Goal: Information Seeking & Learning: Learn about a topic

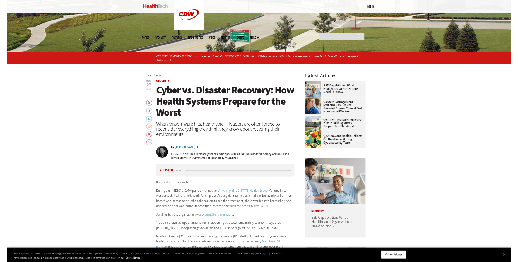
scroll to position [221, 0]
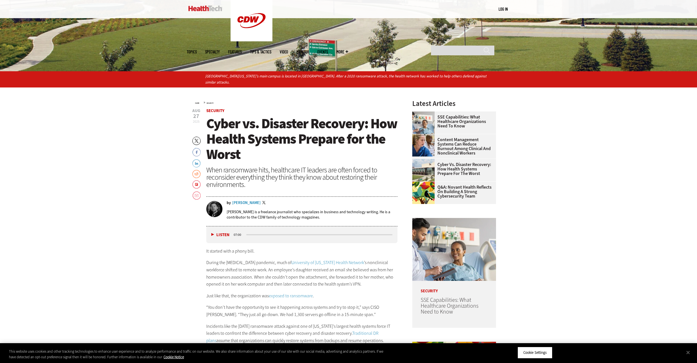
drag, startPoint x: 632, startPoint y: 120, endPoint x: 603, endPoint y: 108, distance: 31.7
drag, startPoint x: 620, startPoint y: 120, endPoint x: 625, endPoint y: 104, distance: 16.4
drag, startPoint x: 622, startPoint y: 118, endPoint x: 625, endPoint y: 106, distance: 11.8
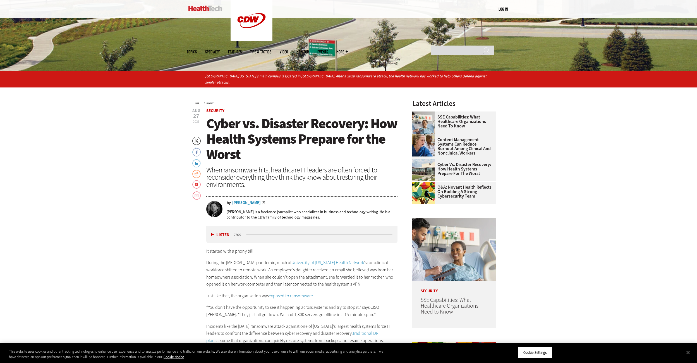
drag, startPoint x: 689, startPoint y: 352, endPoint x: 644, endPoint y: 303, distance: 66.8
click at [687, 351] on button "Close" at bounding box center [688, 352] width 12 height 12
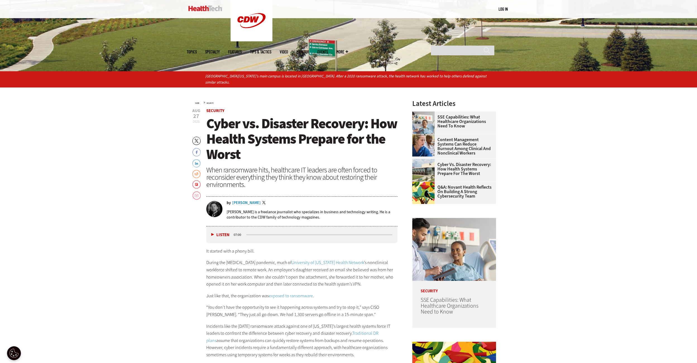
drag, startPoint x: 627, startPoint y: 138, endPoint x: 637, endPoint y: 117, distance: 23.6
drag, startPoint x: 578, startPoint y: 151, endPoint x: 576, endPoint y: 124, distance: 27.2
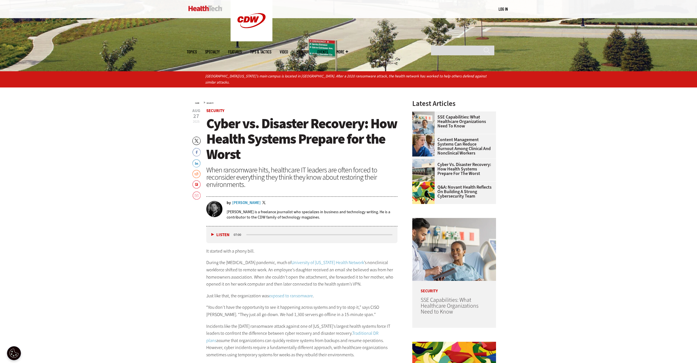
drag, startPoint x: 604, startPoint y: 145, endPoint x: 584, endPoint y: 126, distance: 28.2
drag, startPoint x: 584, startPoint y: 142, endPoint x: 563, endPoint y: 130, distance: 24.0
drag, startPoint x: 579, startPoint y: 139, endPoint x: 564, endPoint y: 120, distance: 23.8
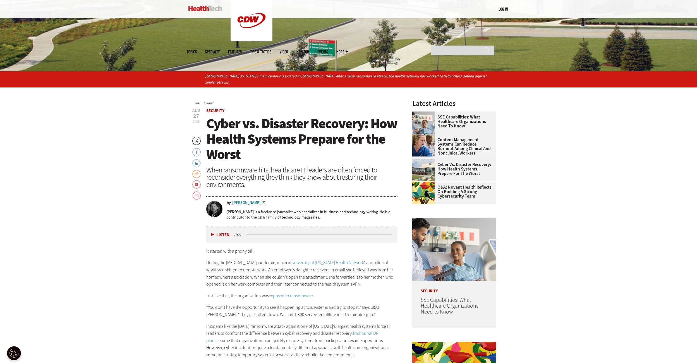
drag, startPoint x: 572, startPoint y: 145, endPoint x: 553, endPoint y: 129, distance: 25.0
drag, startPoint x: 583, startPoint y: 138, endPoint x: 559, endPoint y: 131, distance: 24.9
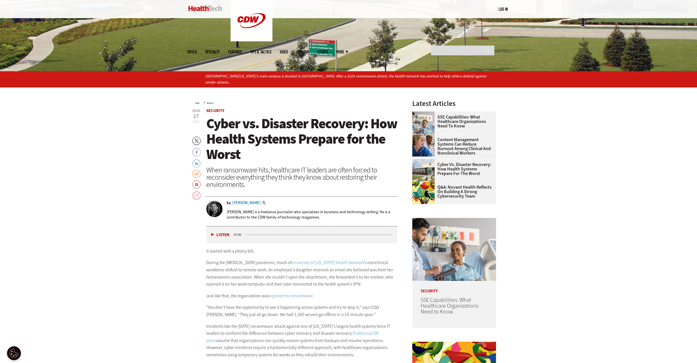
drag, startPoint x: 579, startPoint y: 142, endPoint x: 556, endPoint y: 136, distance: 23.8
drag, startPoint x: 577, startPoint y: 145, endPoint x: 581, endPoint y: 115, distance: 29.8
drag, startPoint x: 581, startPoint y: 143, endPoint x: 553, endPoint y: 134, distance: 29.2
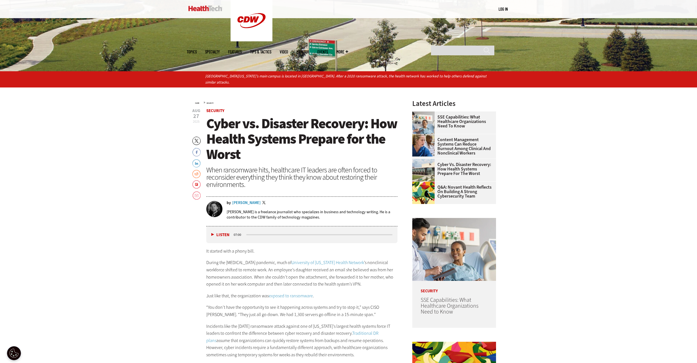
drag, startPoint x: 593, startPoint y: 141, endPoint x: 563, endPoint y: 129, distance: 32.2
drag, startPoint x: 584, startPoint y: 147, endPoint x: 575, endPoint y: 128, distance: 21.1
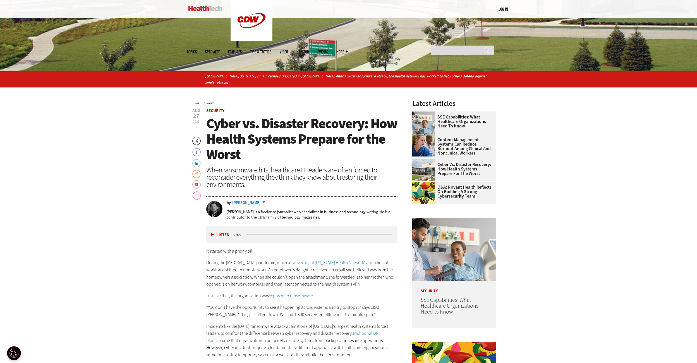
drag, startPoint x: 576, startPoint y: 146, endPoint x: 573, endPoint y: 122, distance: 24.6
drag, startPoint x: 588, startPoint y: 147, endPoint x: 560, endPoint y: 137, distance: 29.5
drag, startPoint x: 570, startPoint y: 157, endPoint x: 566, endPoint y: 139, distance: 17.8
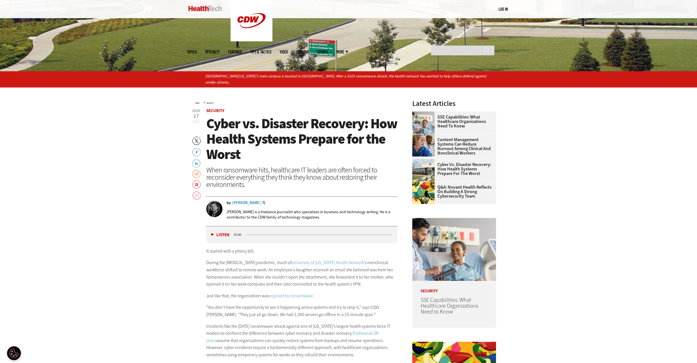
drag, startPoint x: 597, startPoint y: 143, endPoint x: 599, endPoint y: 121, distance: 22.4
drag, startPoint x: 593, startPoint y: 137, endPoint x: 568, endPoint y: 124, distance: 27.7
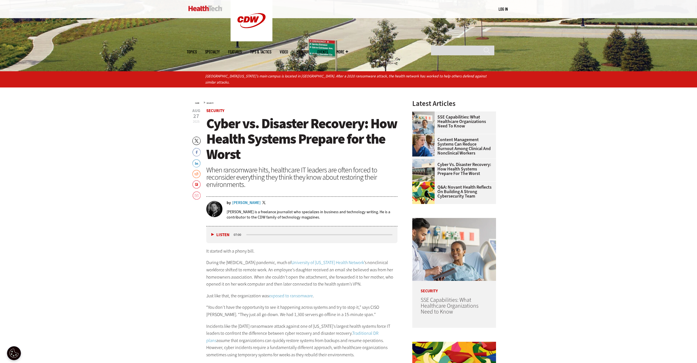
drag, startPoint x: 593, startPoint y: 124, endPoint x: 594, endPoint y: 99, distance: 24.6
drag, startPoint x: 617, startPoint y: 140, endPoint x: 626, endPoint y: 113, distance: 27.6
drag, startPoint x: 622, startPoint y: 127, endPoint x: 619, endPoint y: 109, distance: 18.9
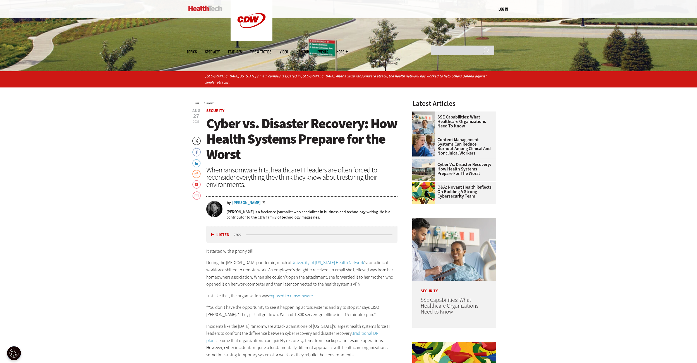
drag, startPoint x: 622, startPoint y: 130, endPoint x: 611, endPoint y: 103, distance: 28.6
drag, startPoint x: 572, startPoint y: 156, endPoint x: 590, endPoint y: 123, distance: 38.4
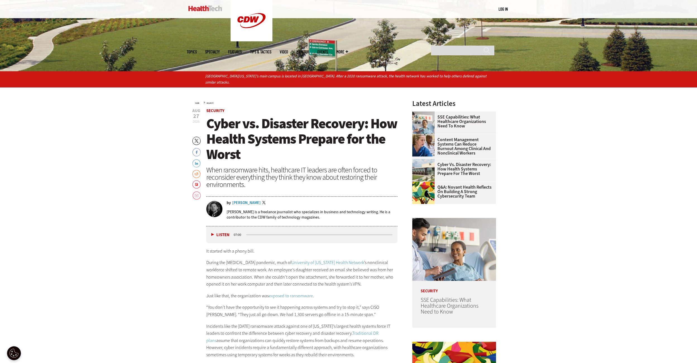
drag, startPoint x: 598, startPoint y: 135, endPoint x: 595, endPoint y: 112, distance: 23.1
drag, startPoint x: 586, startPoint y: 141, endPoint x: 576, endPoint y: 121, distance: 22.0
drag, startPoint x: 586, startPoint y: 138, endPoint x: 559, endPoint y: 125, distance: 30.0
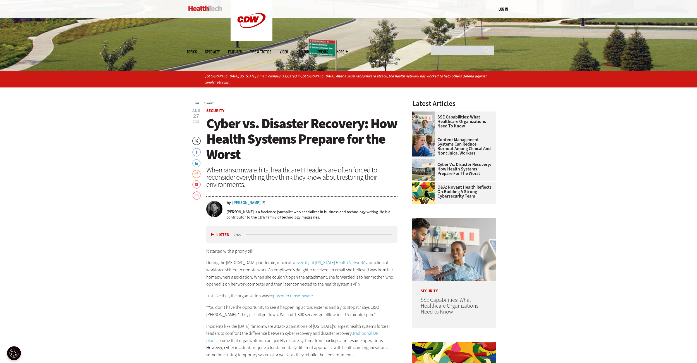
drag, startPoint x: 594, startPoint y: 137, endPoint x: 563, endPoint y: 123, distance: 34.0
drag, startPoint x: 579, startPoint y: 143, endPoint x: 566, endPoint y: 122, distance: 24.9
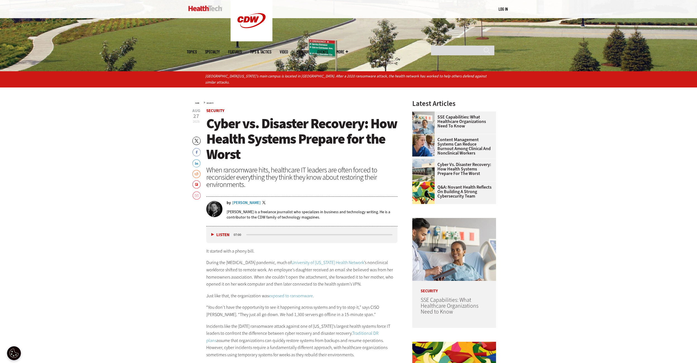
drag, startPoint x: 581, startPoint y: 139, endPoint x: 569, endPoint y: 117, distance: 25.0
drag, startPoint x: 584, startPoint y: 135, endPoint x: 552, endPoint y: 133, distance: 32.4
drag, startPoint x: 581, startPoint y: 141, endPoint x: 558, endPoint y: 130, distance: 26.0
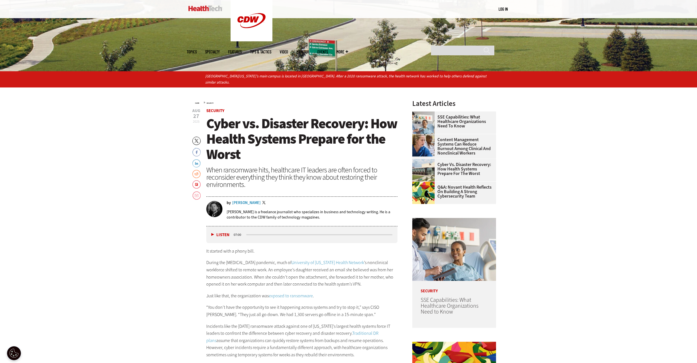
drag, startPoint x: 585, startPoint y: 138, endPoint x: 561, endPoint y: 126, distance: 26.8
drag, startPoint x: 577, startPoint y: 150, endPoint x: 560, endPoint y: 137, distance: 20.9
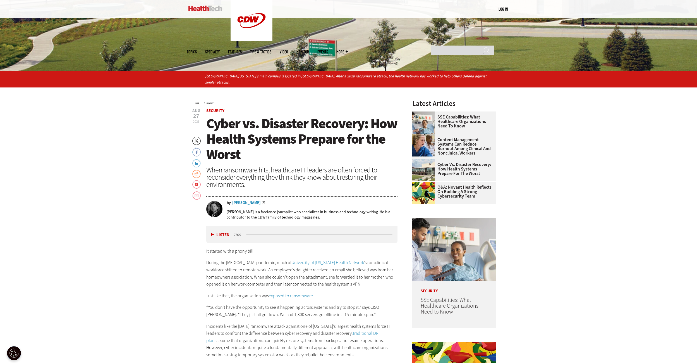
drag, startPoint x: 584, startPoint y: 157, endPoint x: 556, endPoint y: 131, distance: 37.9
drag, startPoint x: 586, startPoint y: 135, endPoint x: 546, endPoint y: 122, distance: 42.2
drag, startPoint x: 563, startPoint y: 139, endPoint x: 565, endPoint y: 120, distance: 18.9
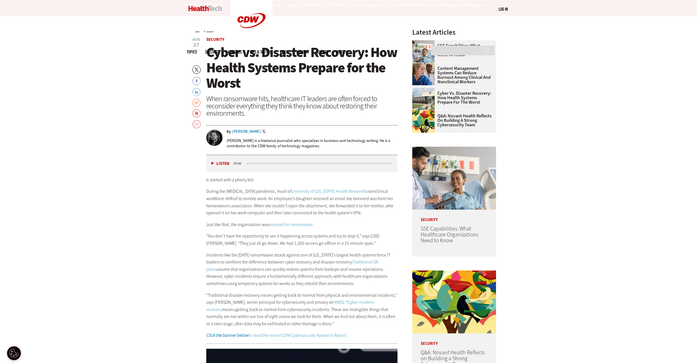
scroll to position [305, 0]
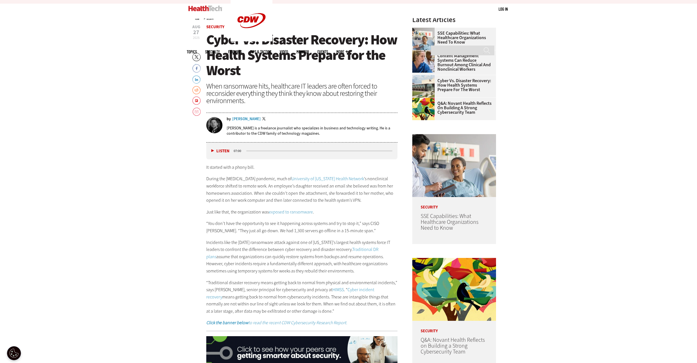
drag, startPoint x: 614, startPoint y: 124, endPoint x: 620, endPoint y: 95, distance: 29.5
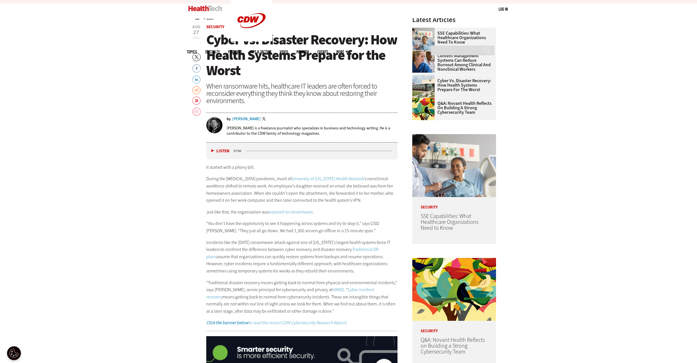
drag, startPoint x: 633, startPoint y: 107, endPoint x: 638, endPoint y: 85, distance: 22.8
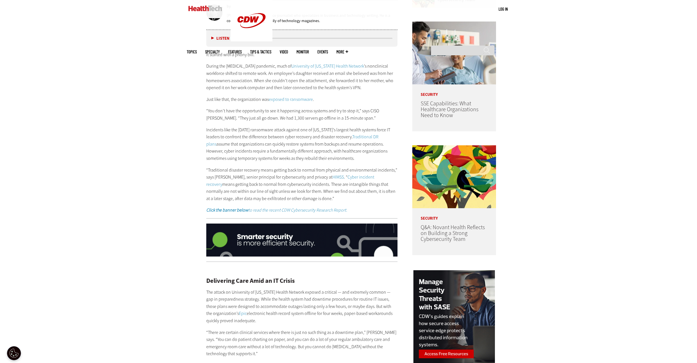
scroll to position [426, 0]
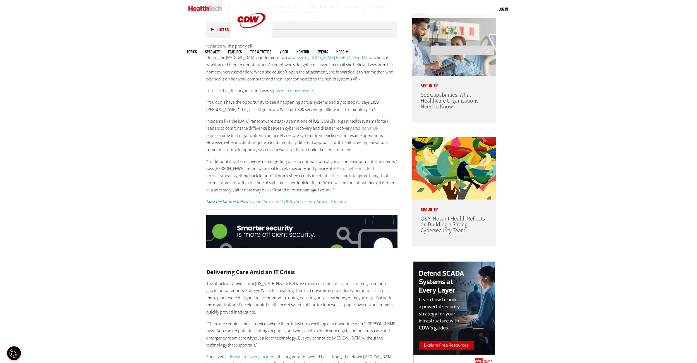
drag, startPoint x: 601, startPoint y: 81, endPoint x: 604, endPoint y: 58, distance: 23.0
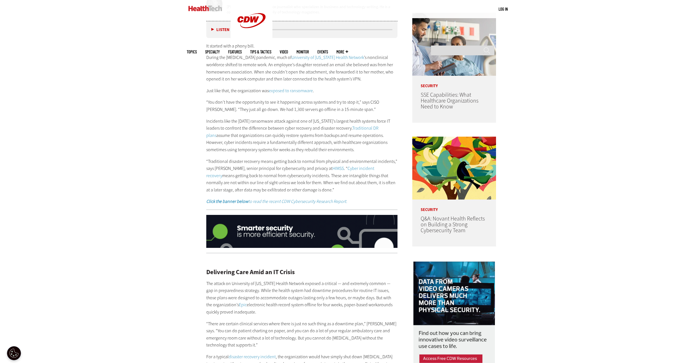
drag, startPoint x: 603, startPoint y: 79, endPoint x: 601, endPoint y: 56, distance: 23.3
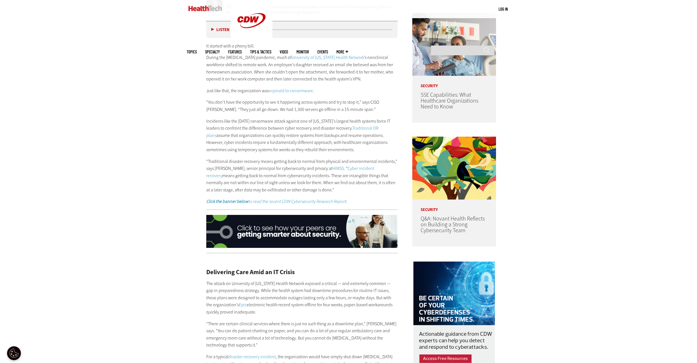
click at [332, 167] on link "HIMSS" at bounding box center [337, 168] width 11 height 6
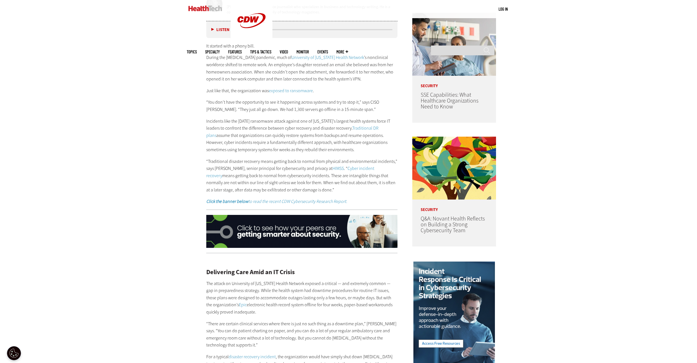
drag, startPoint x: 606, startPoint y: 125, endPoint x: 610, endPoint y: 96, distance: 29.3
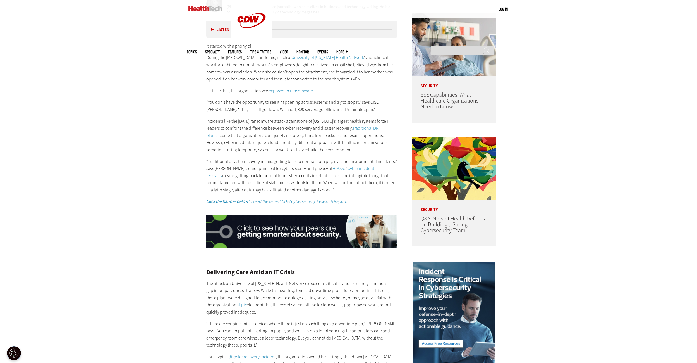
scroll to position [422, 0]
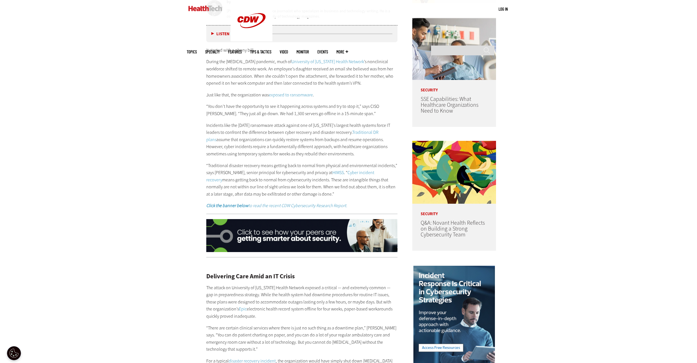
drag, startPoint x: 587, startPoint y: 125, endPoint x: 581, endPoint y: 82, distance: 43.1
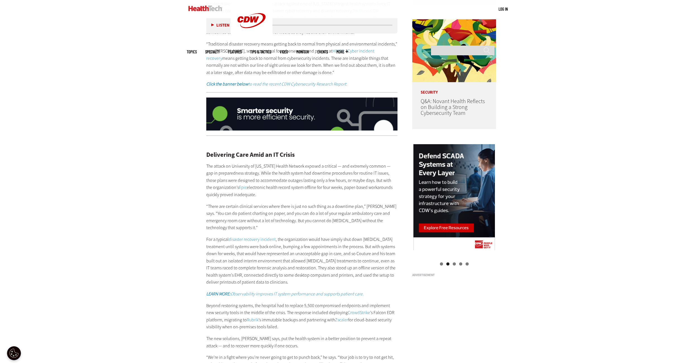
scroll to position [589, 0]
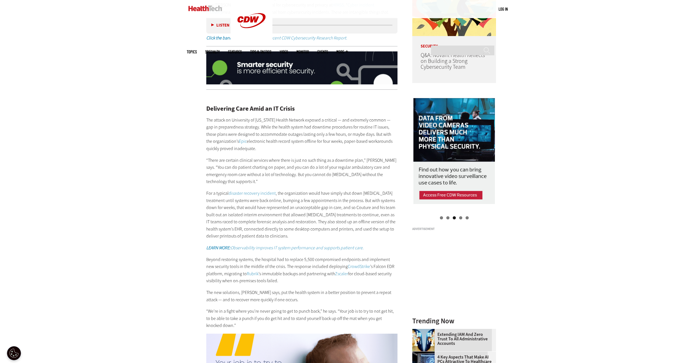
drag, startPoint x: 596, startPoint y: 123, endPoint x: 598, endPoint y: 97, distance: 25.8
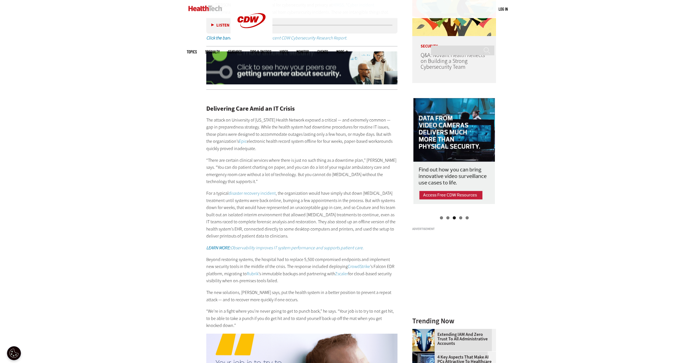
click at [598, 97] on div "Become an Insider Sign up [DATE] to receive premium content! Sign Up MENU Log i…" at bounding box center [348, 305] width 697 height 1788
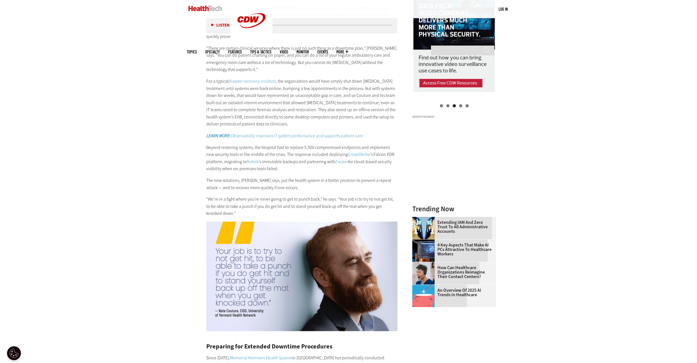
scroll to position [729, 0]
